Goal: Book appointment/travel/reservation

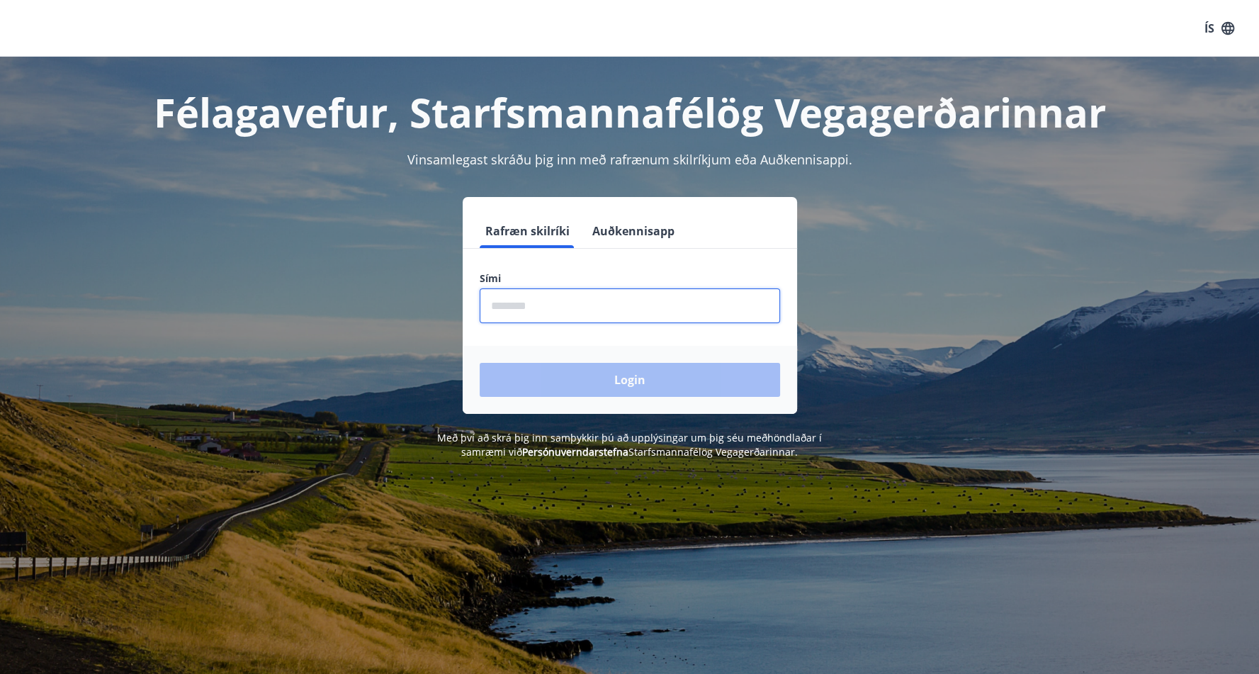
click at [560, 308] on input "phone" at bounding box center [629, 305] width 300 height 35
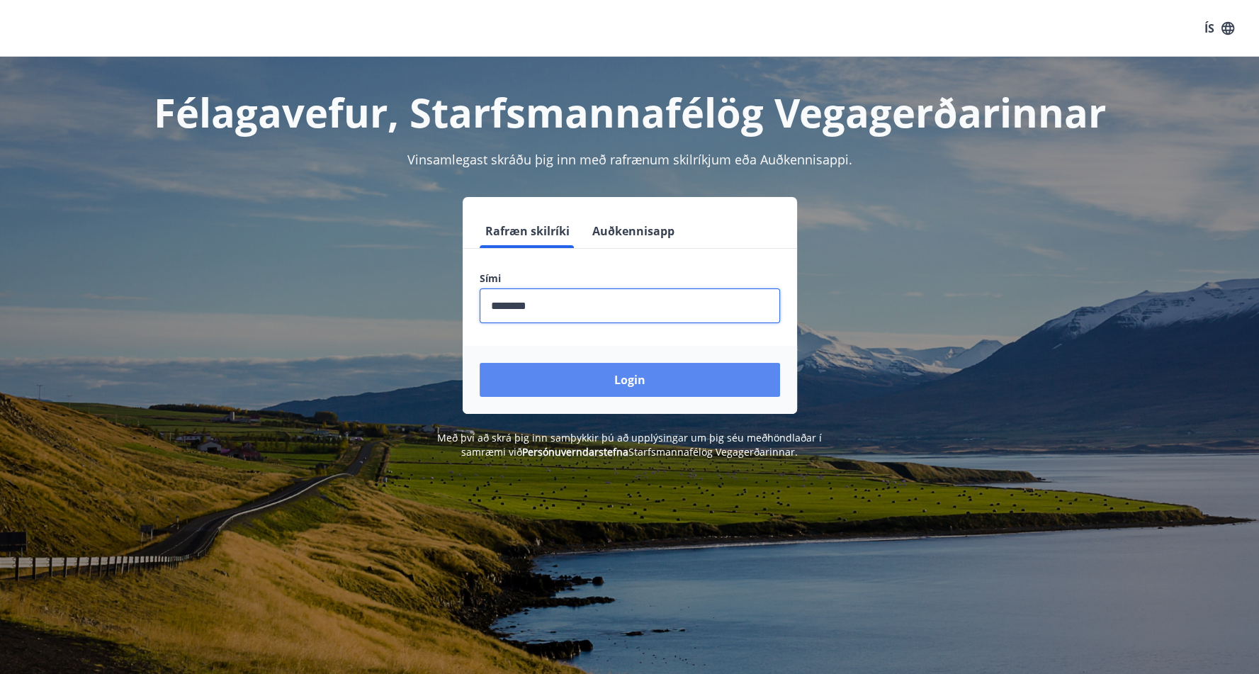
type input "********"
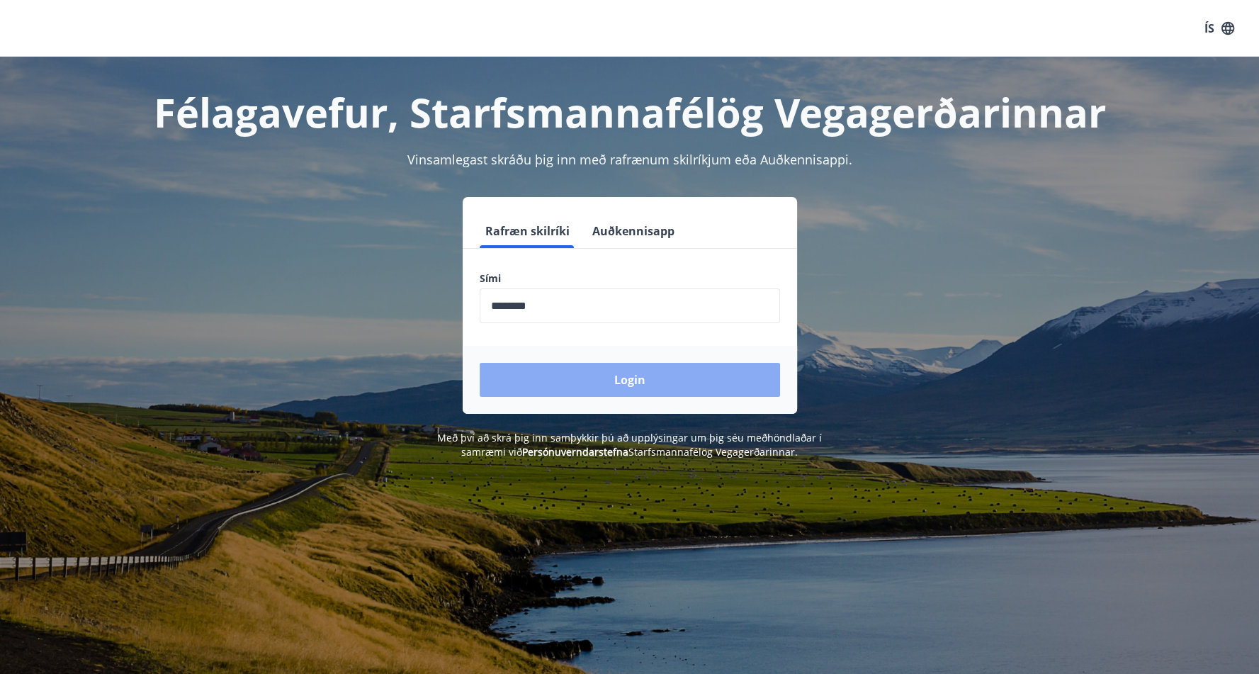
click at [620, 387] on button "Login" at bounding box center [629, 380] width 300 height 34
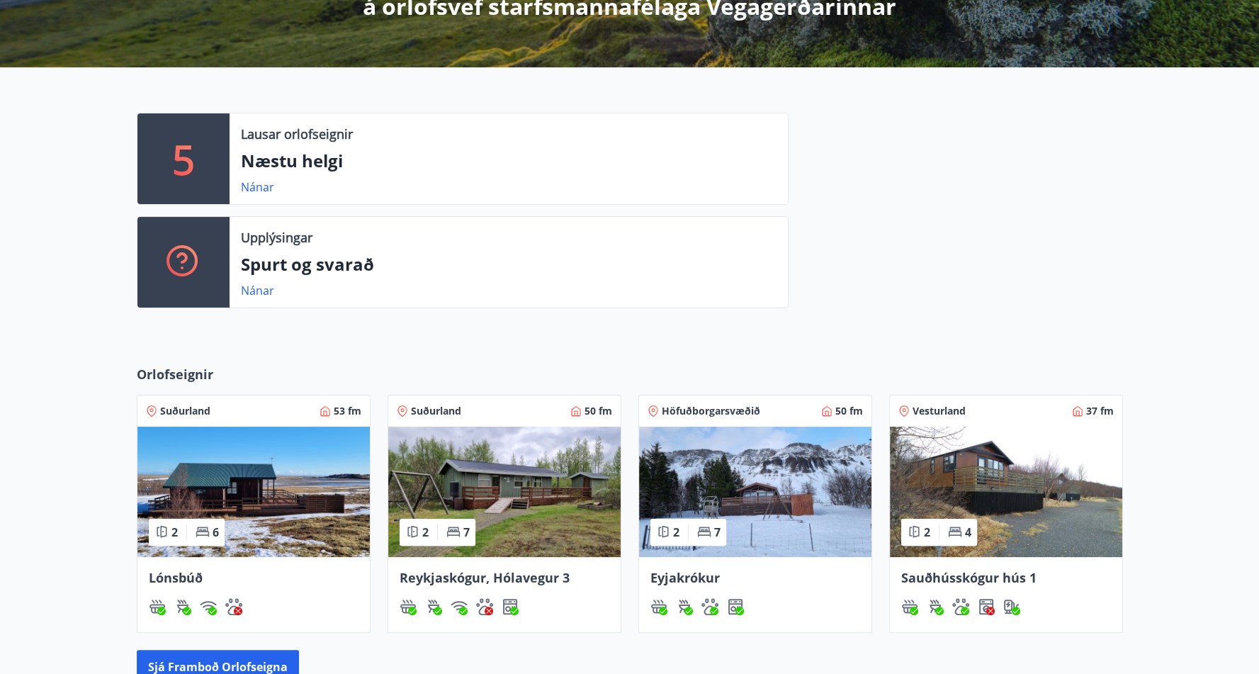
scroll to position [295, 0]
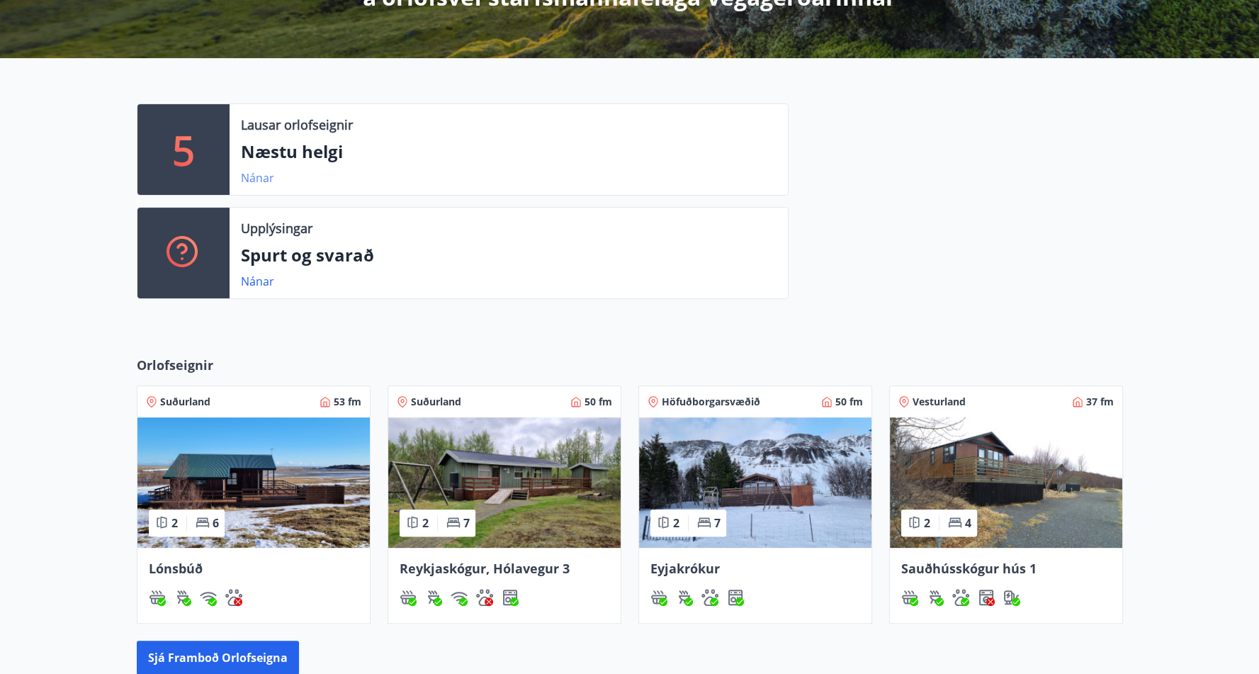
click at [249, 176] on link "Nánar" at bounding box center [257, 178] width 33 height 16
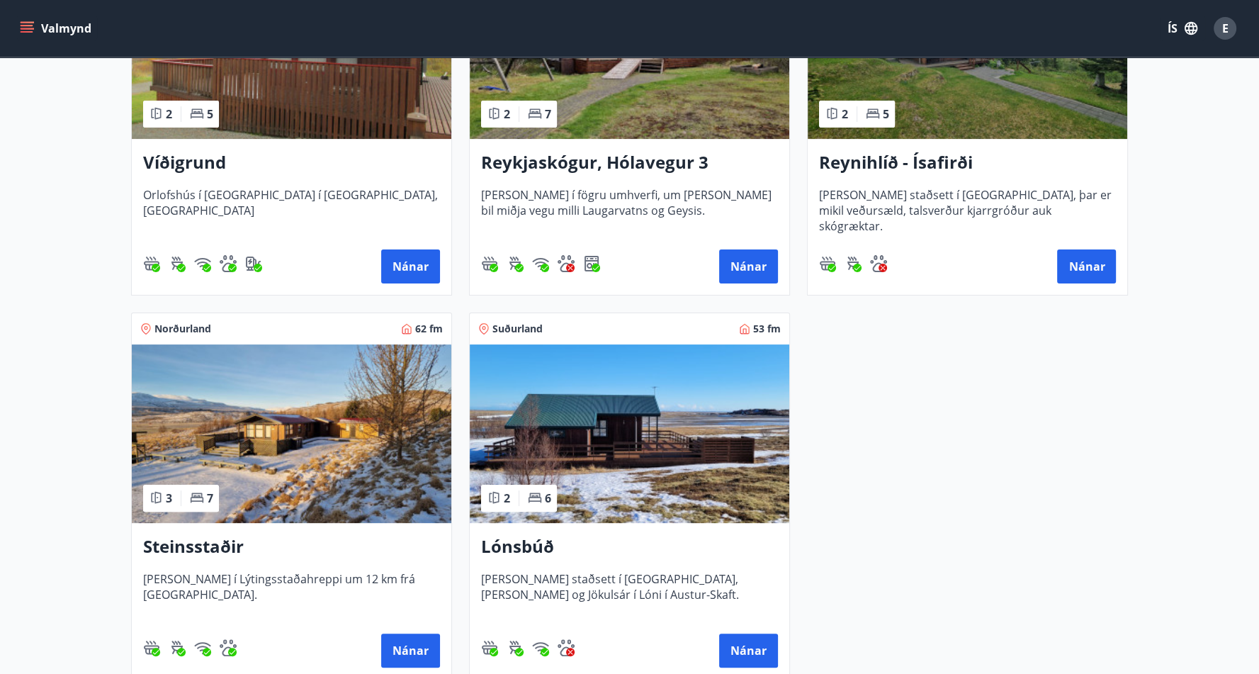
scroll to position [431, 0]
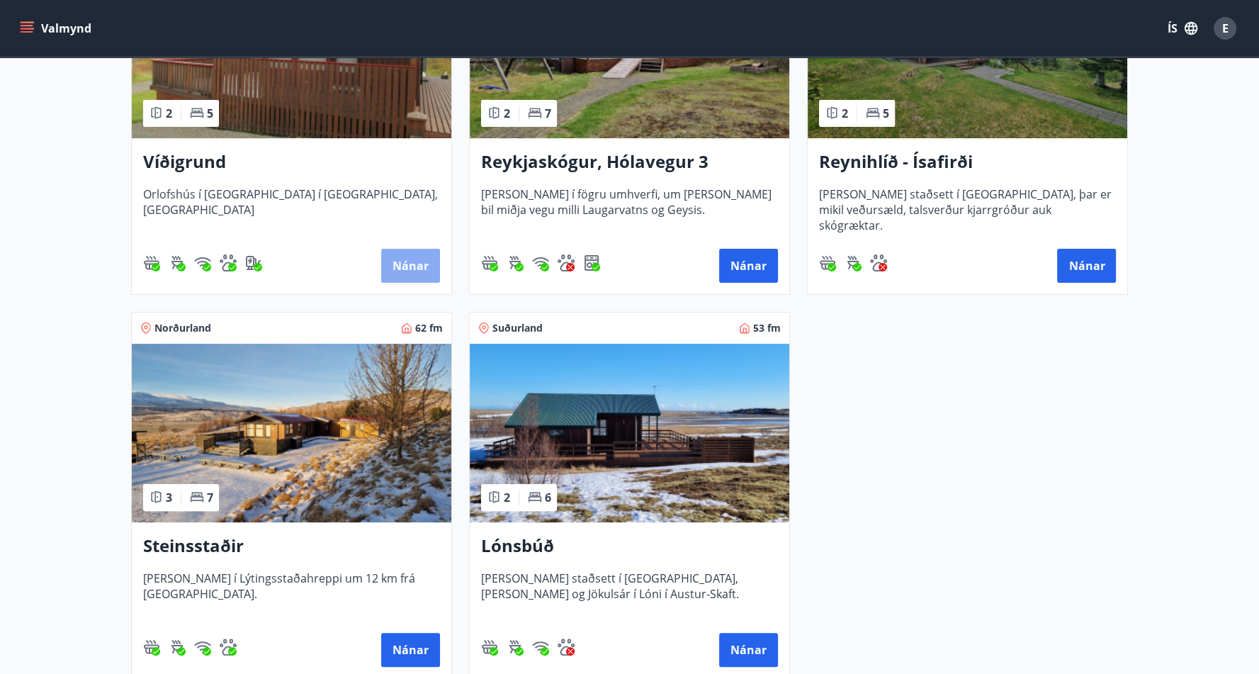
click at [408, 262] on button "Nánar" at bounding box center [410, 266] width 59 height 34
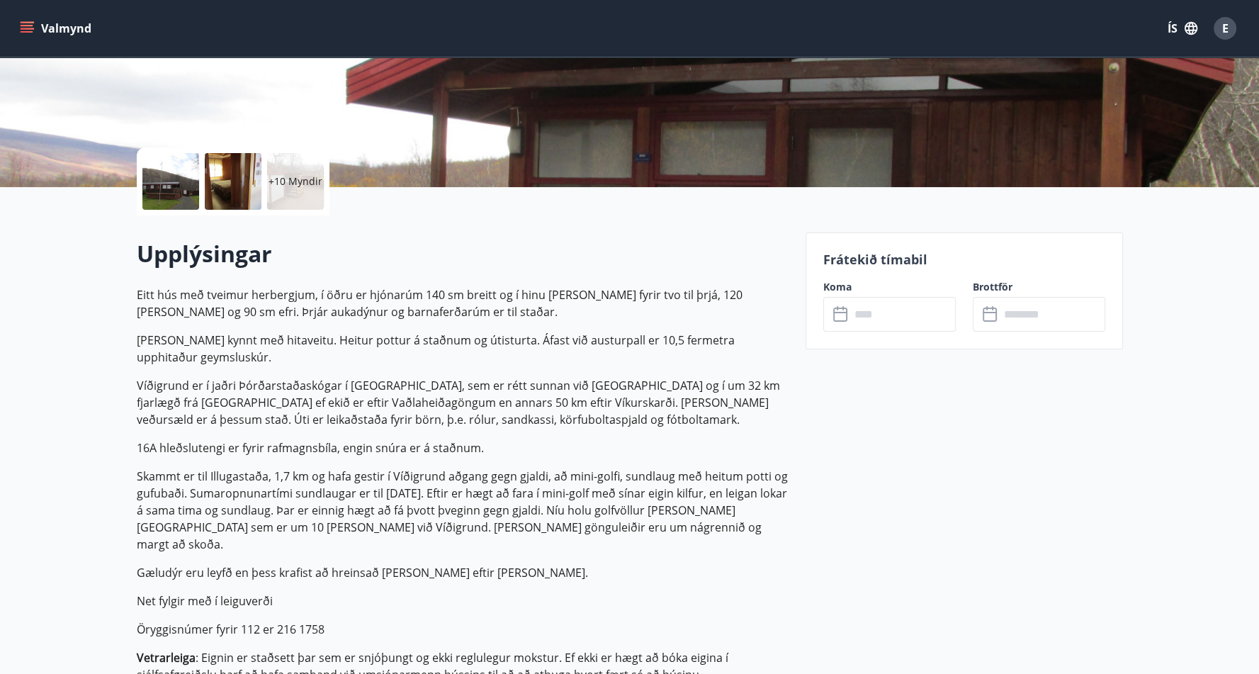
scroll to position [239, 0]
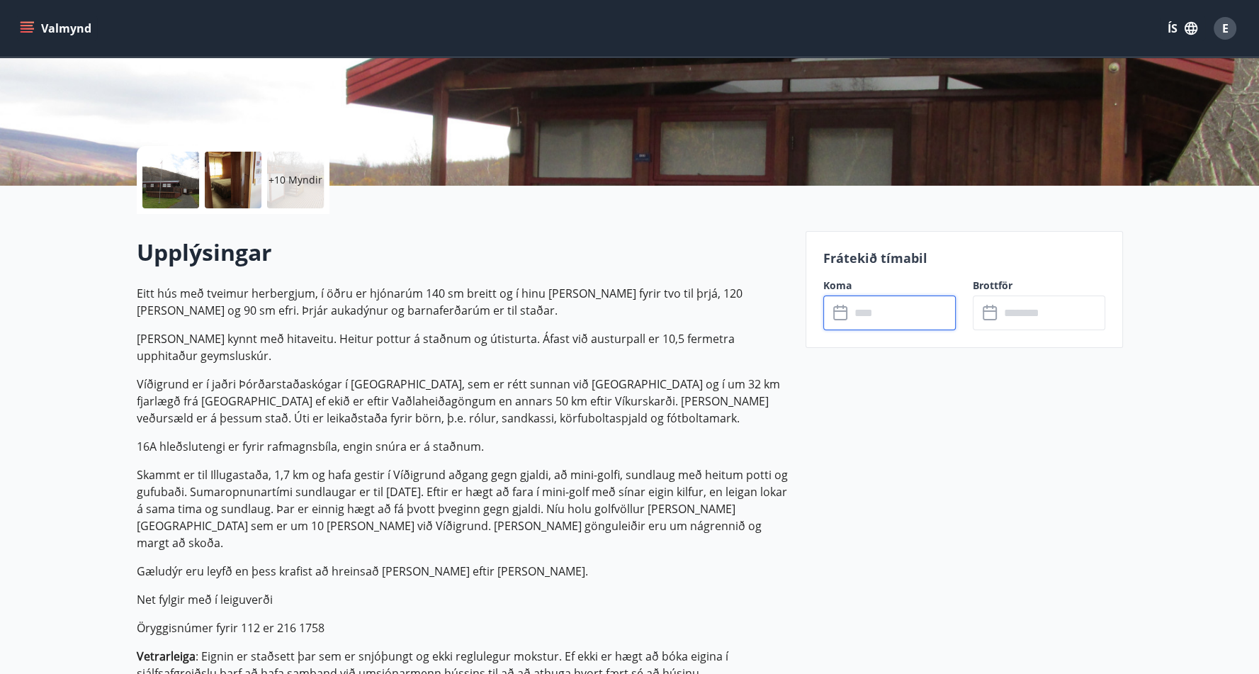
click at [926, 307] on input "text" at bounding box center [903, 312] width 106 height 35
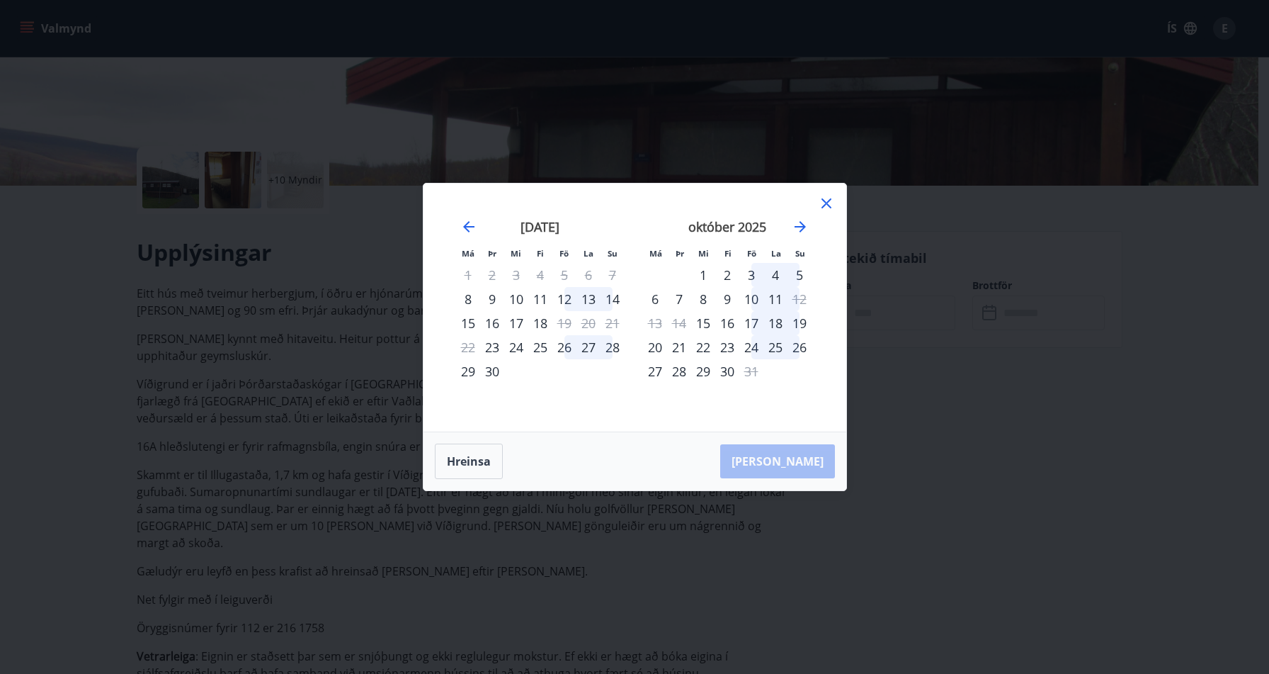
click at [611, 297] on div "14" at bounding box center [613, 299] width 24 height 24
click at [467, 325] on div "15" at bounding box center [468, 323] width 24 height 24
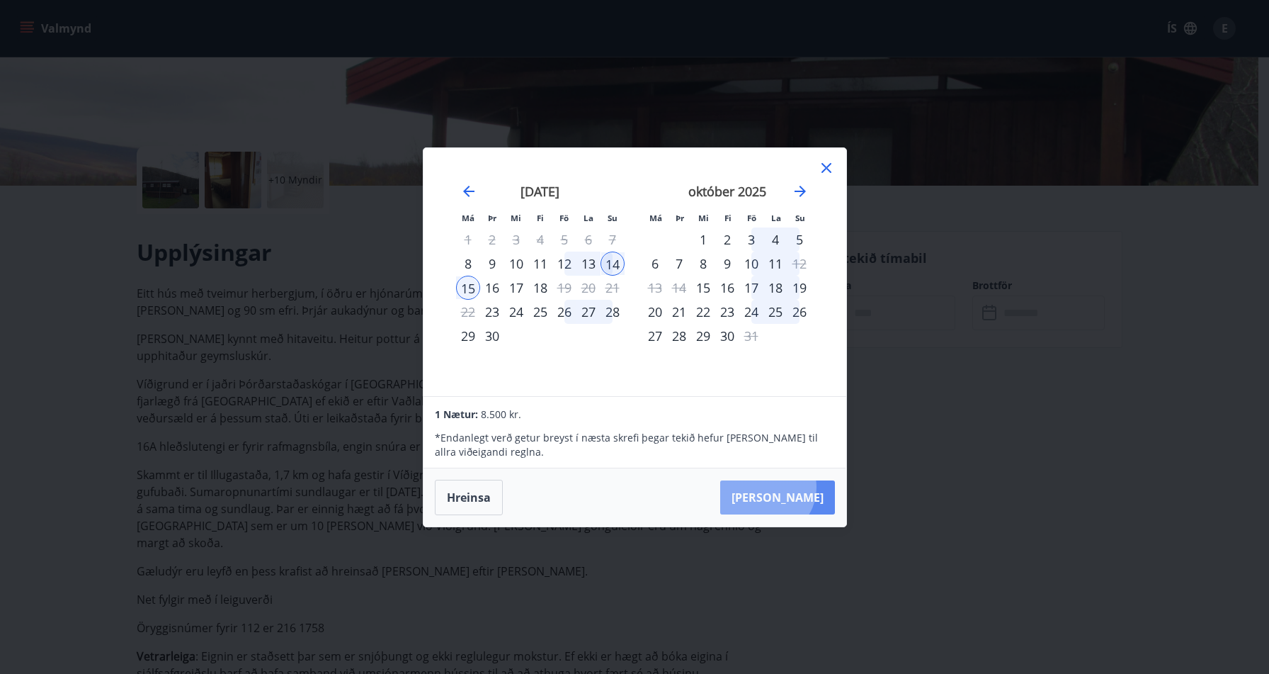
click at [809, 487] on button "Taka Frá" at bounding box center [777, 497] width 115 height 34
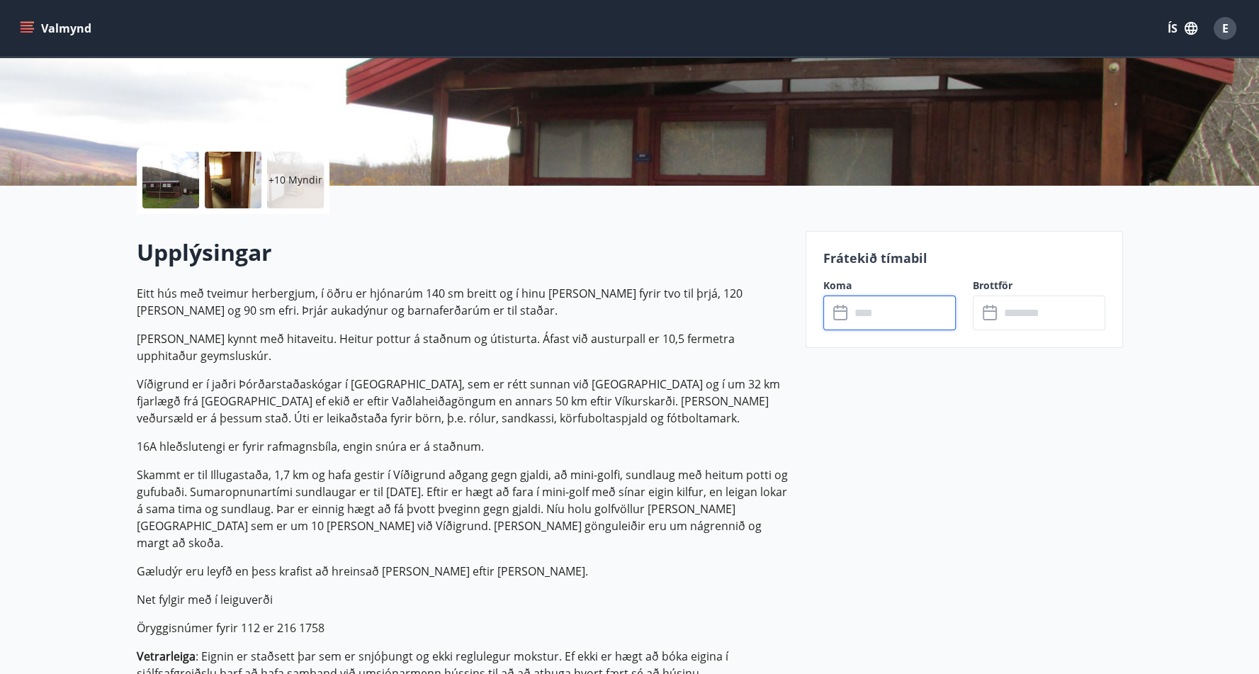
type input "******"
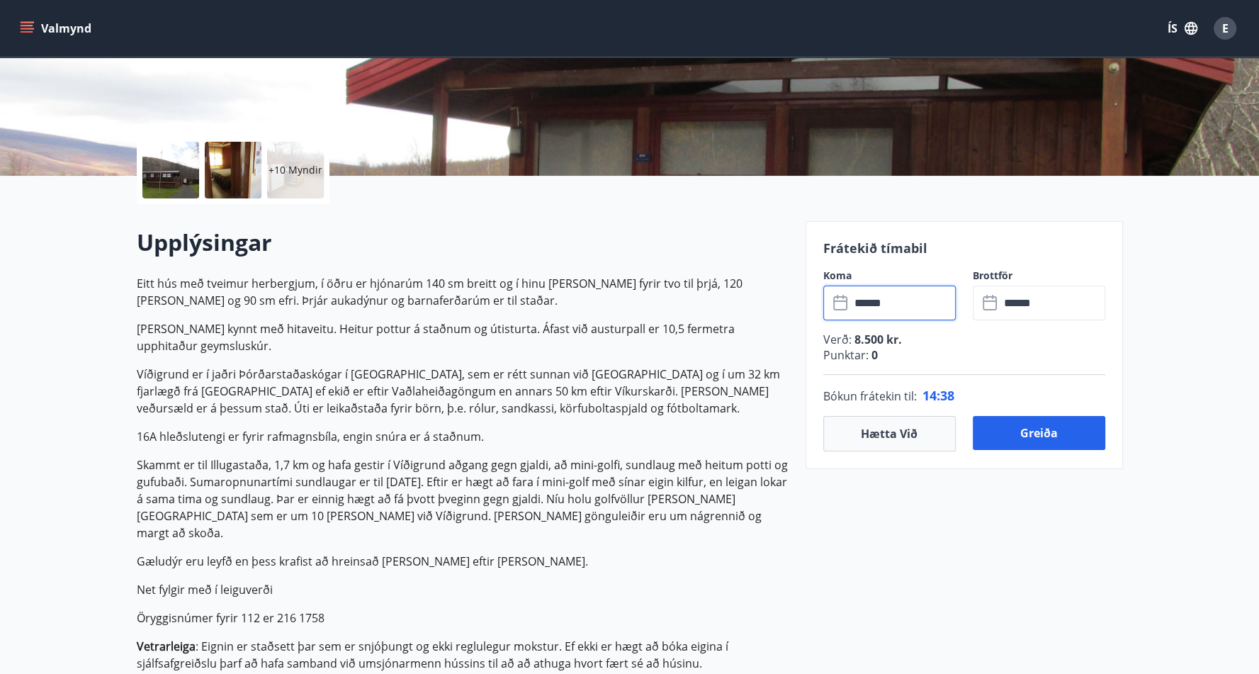
scroll to position [251, 0]
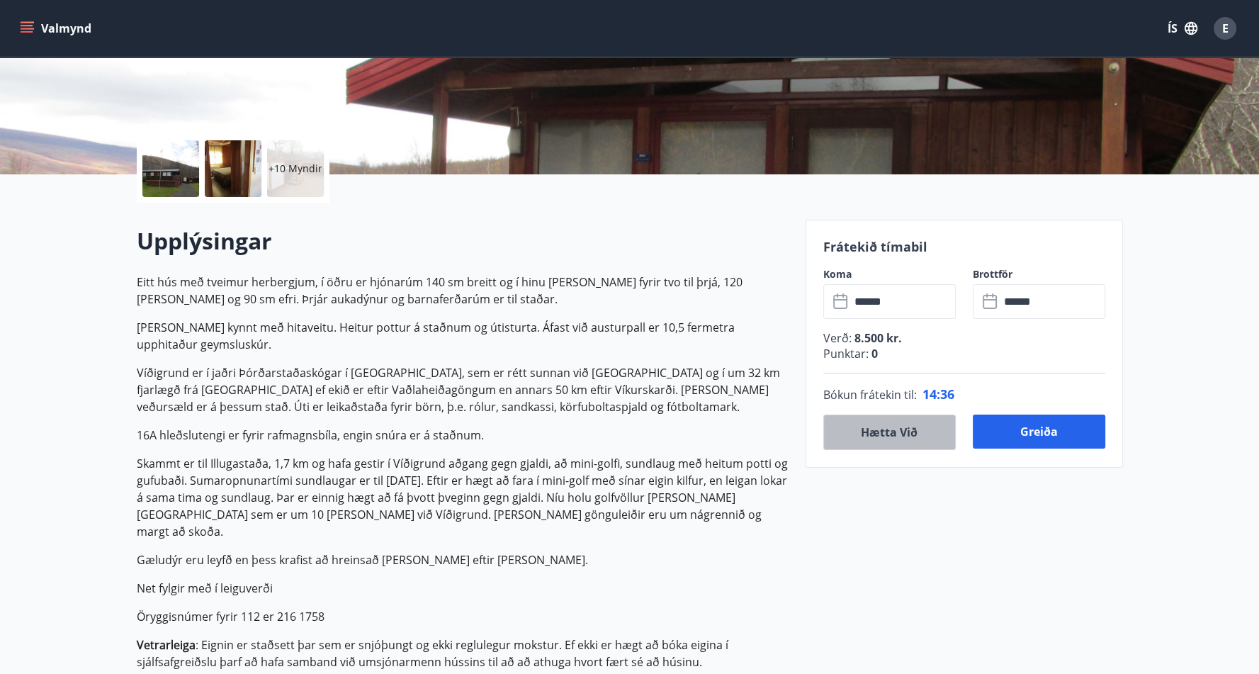
click at [882, 429] on button "Hætta við" at bounding box center [889, 431] width 132 height 35
